Goal: Information Seeking & Learning: Learn about a topic

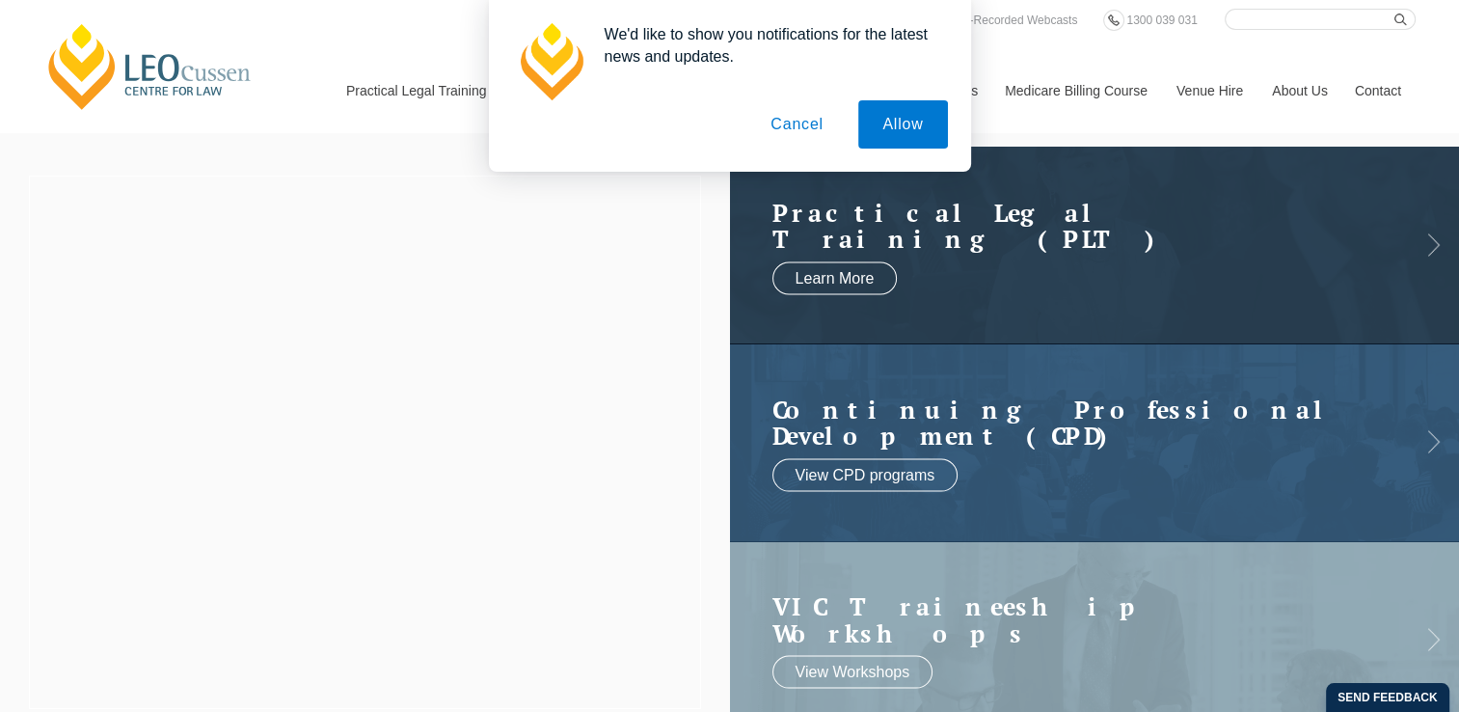
click at [787, 124] on button "Cancel" at bounding box center [796, 124] width 101 height 48
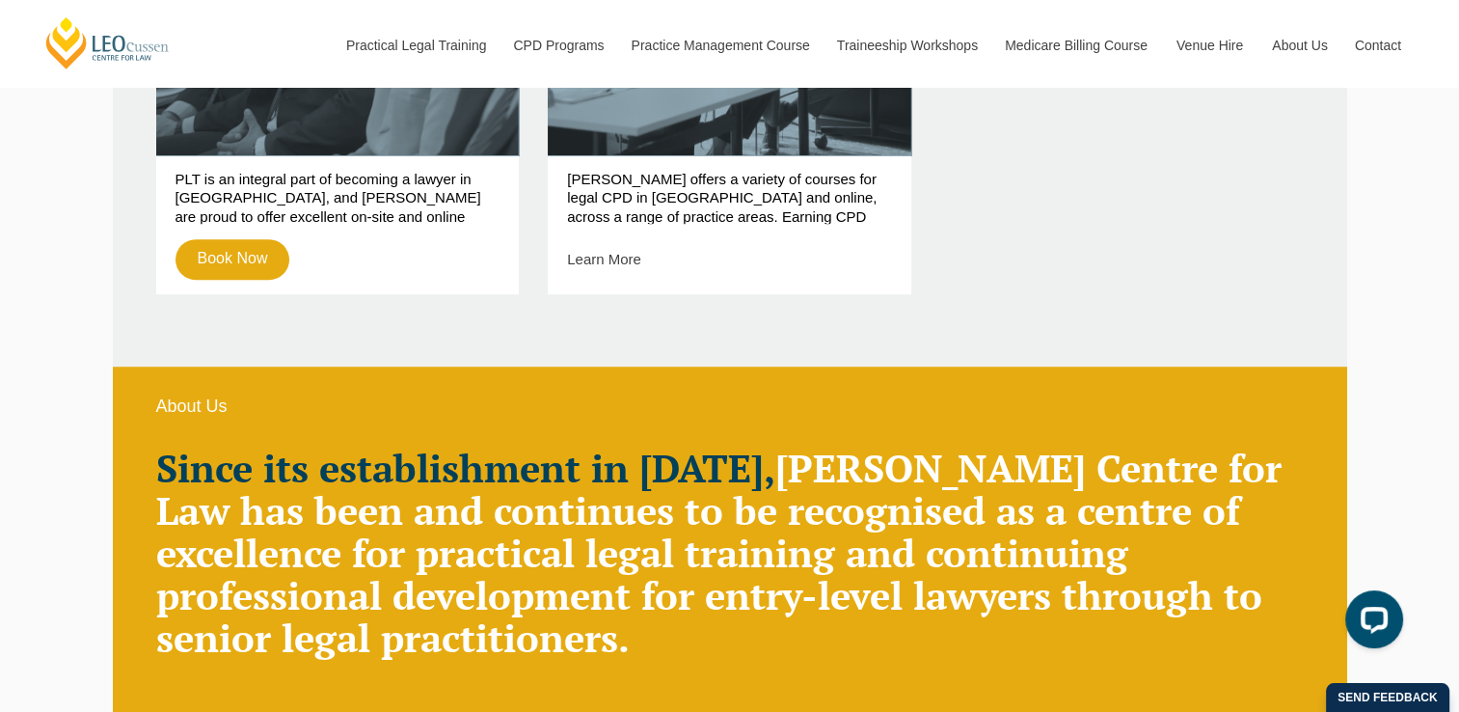
scroll to position [1063, 0]
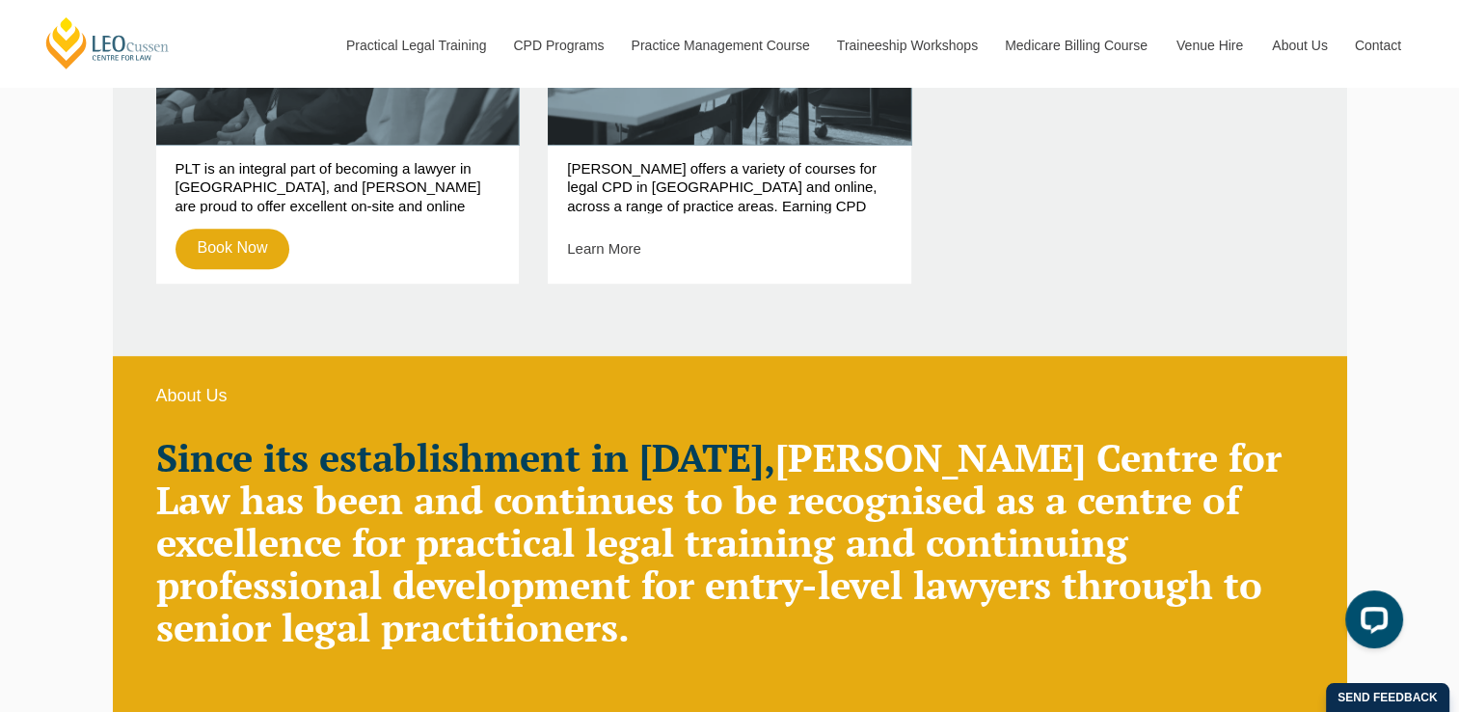
click at [418, 223] on div "PLT is an integral part of becoming a lawyer in Australia, and Leo Cussen are p…" at bounding box center [337, 214] width 363 height 139
click at [243, 246] on link "Book Now" at bounding box center [232, 249] width 115 height 40
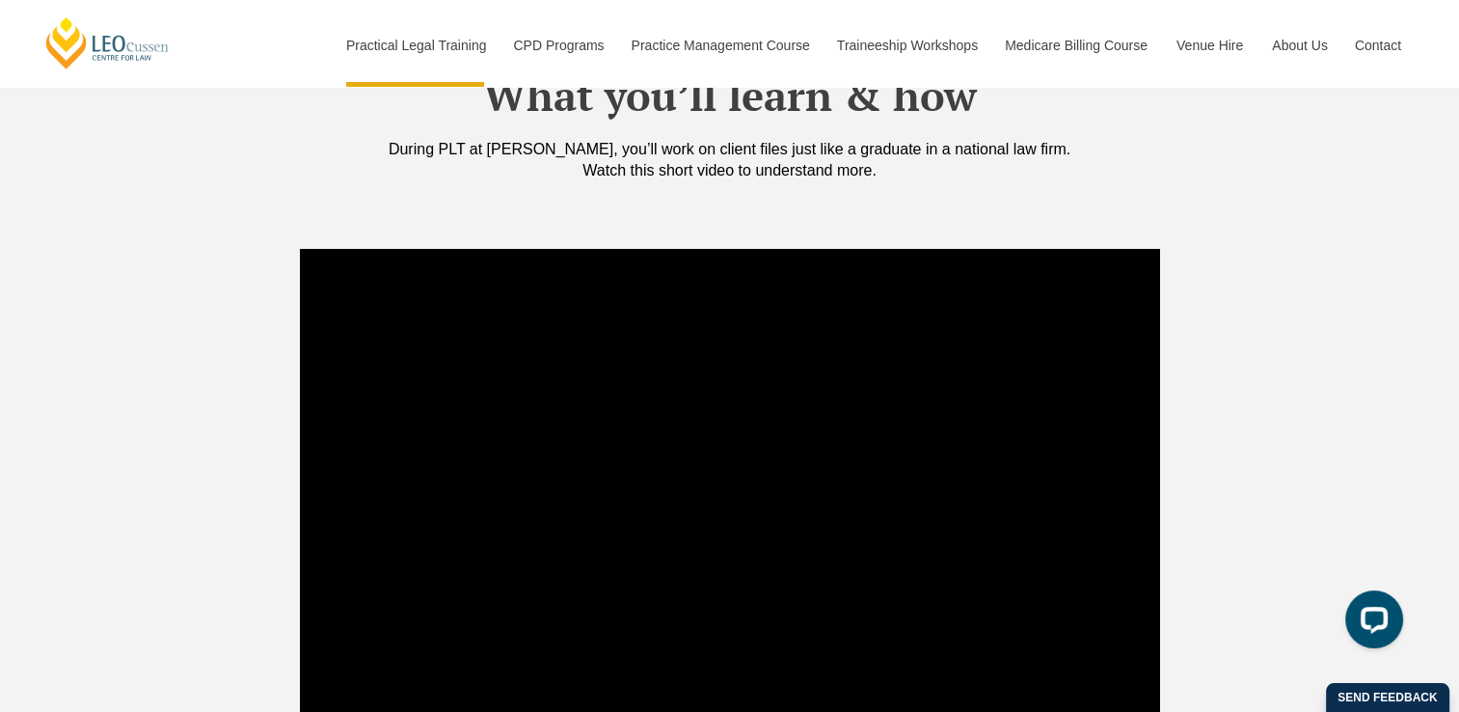
scroll to position [1801, 0]
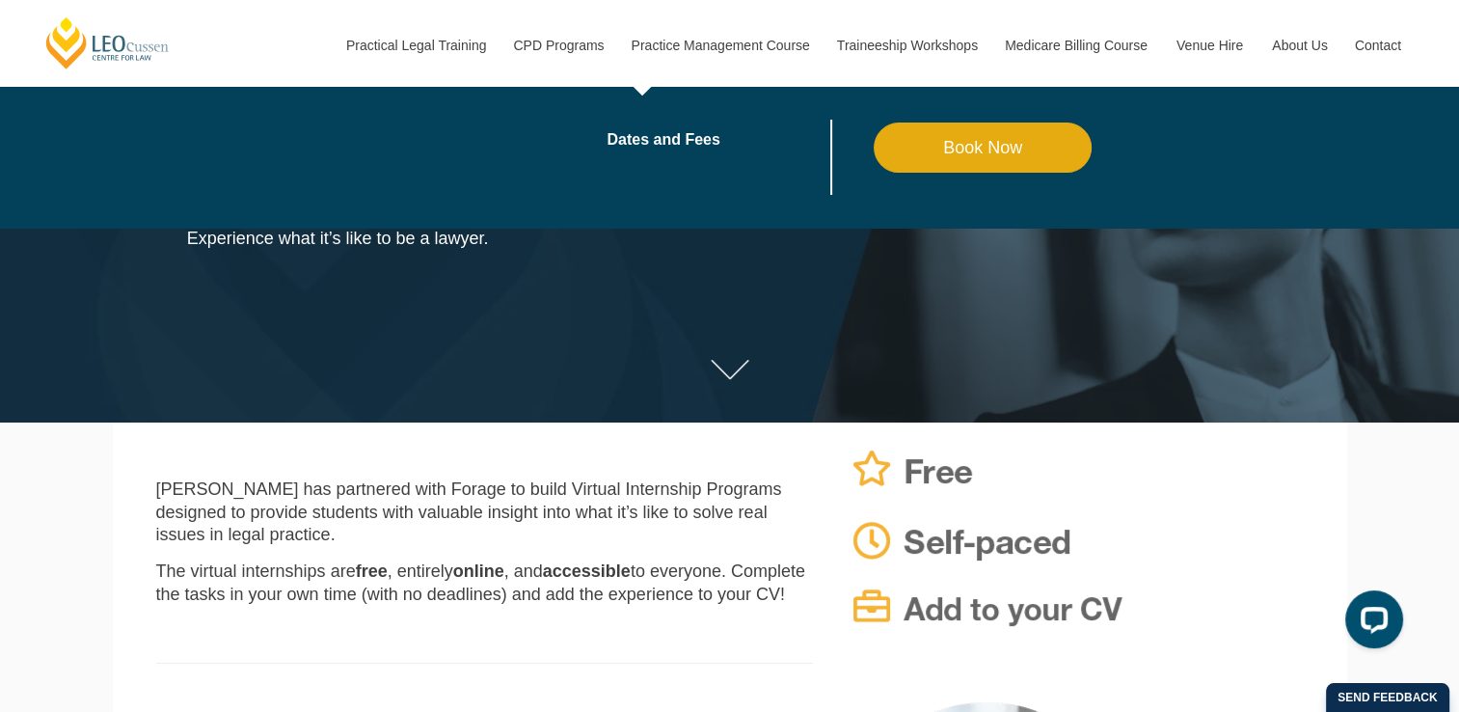
scroll to position [163, 0]
